Goal: Task Accomplishment & Management: Use online tool/utility

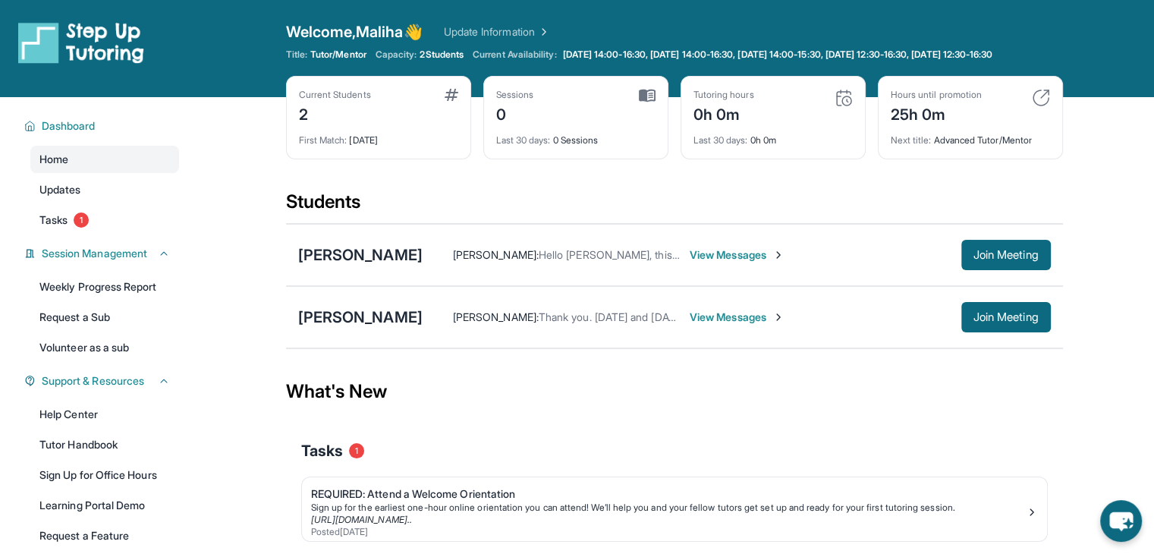
click at [773, 261] on img at bounding box center [779, 255] width 12 height 12
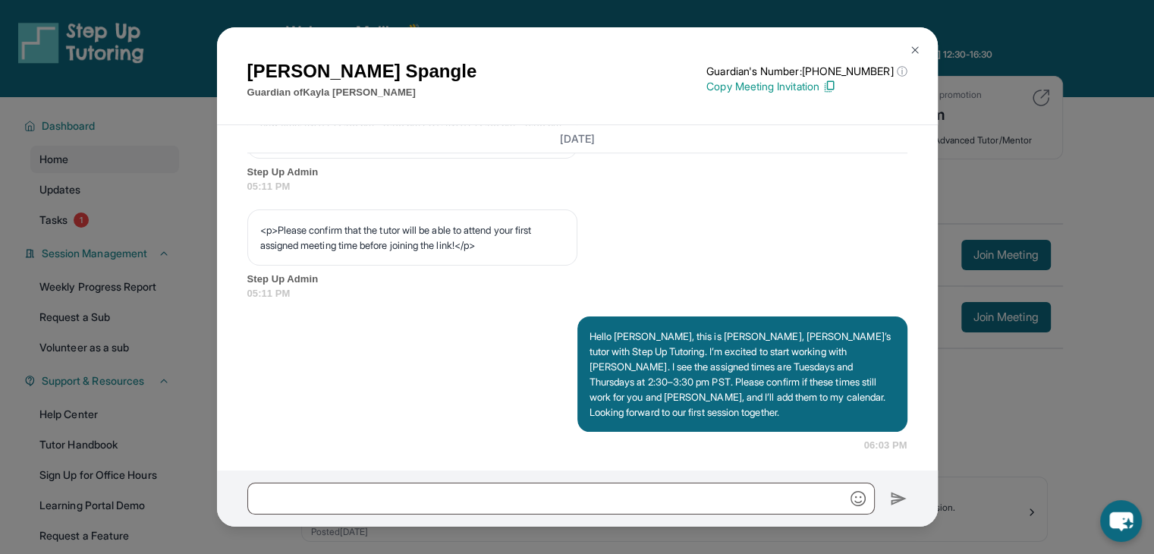
scroll to position [950, 0]
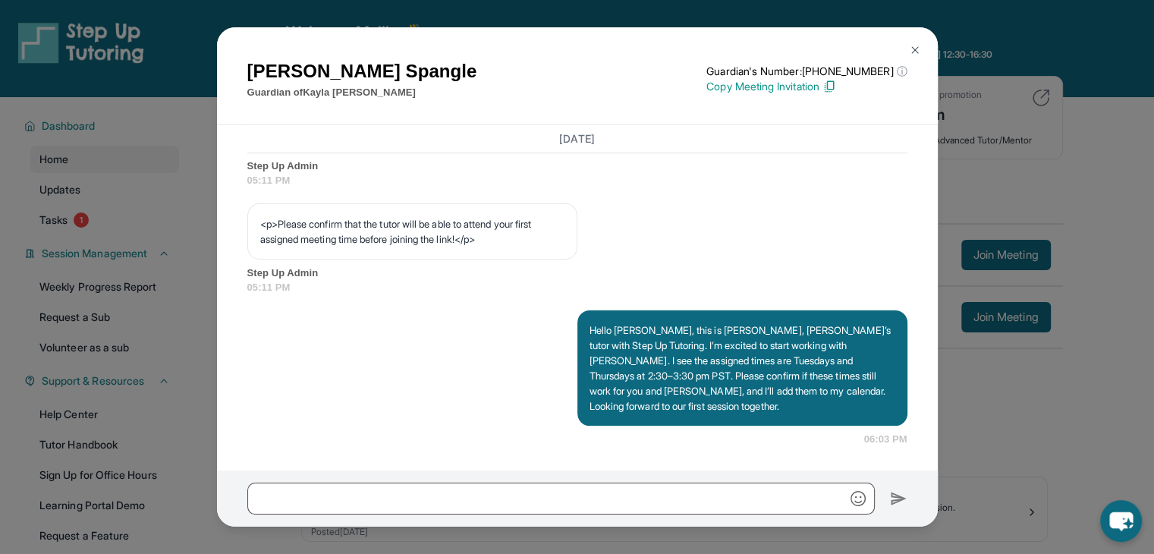
click at [917, 44] on img at bounding box center [915, 50] width 12 height 12
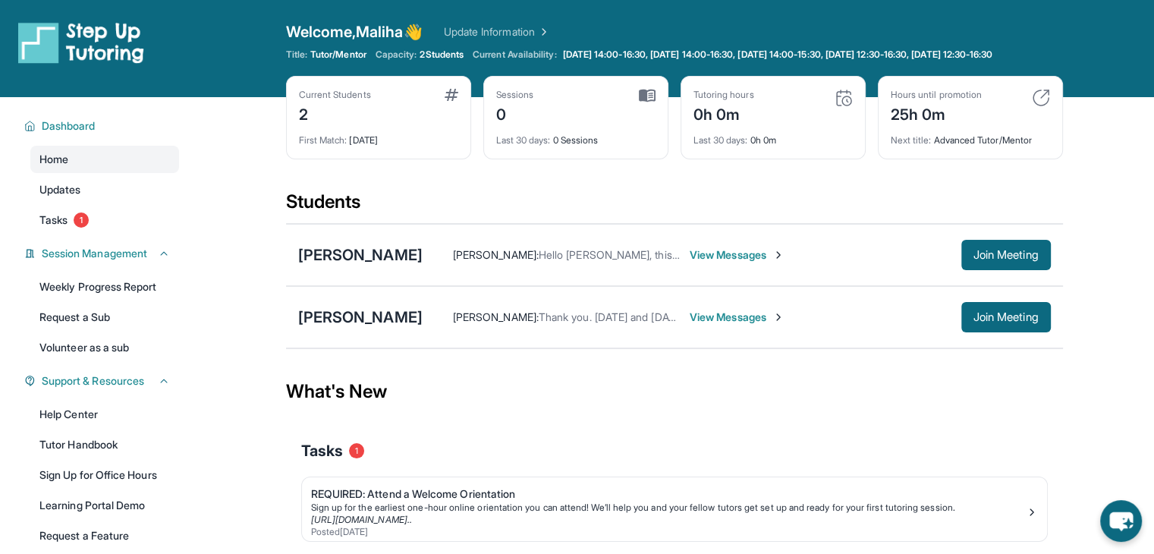
click at [1006, 260] on span "Join Meeting" at bounding box center [1006, 254] width 65 height 9
click at [768, 201] on div "Students" at bounding box center [674, 206] width 777 height 33
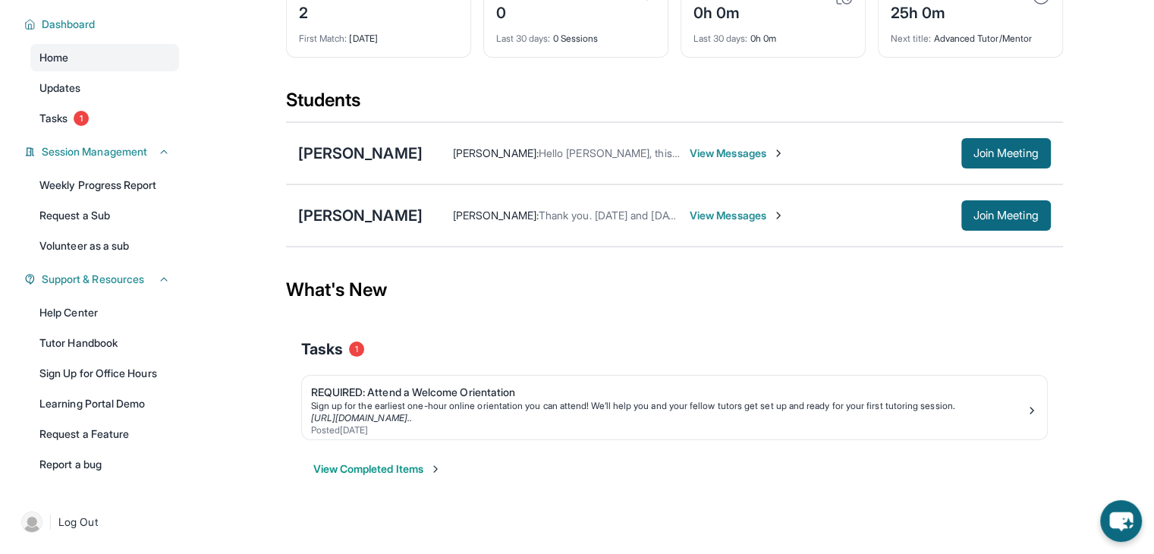
scroll to position [113, 0]
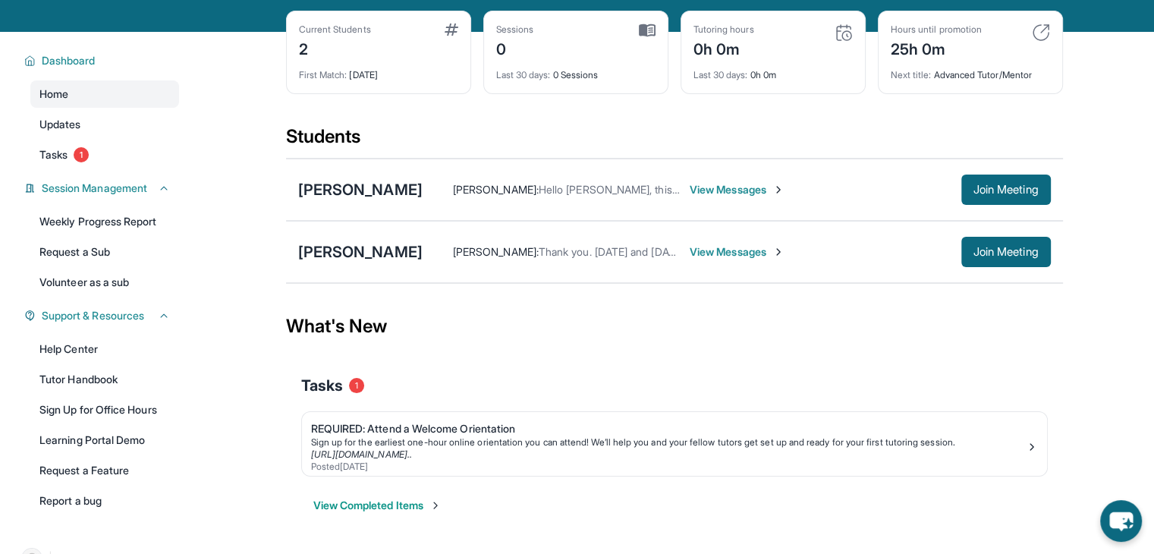
scroll to position [67, 0]
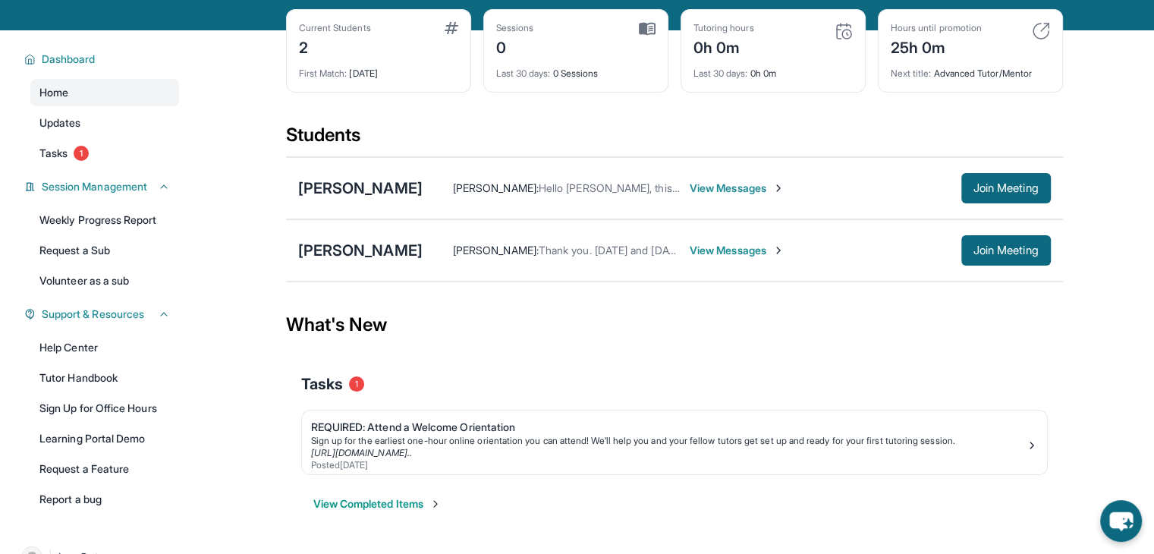
click at [125, 448] on link "Learning Portal Demo" at bounding box center [104, 438] width 149 height 27
